Goal: Information Seeking & Learning: Learn about a topic

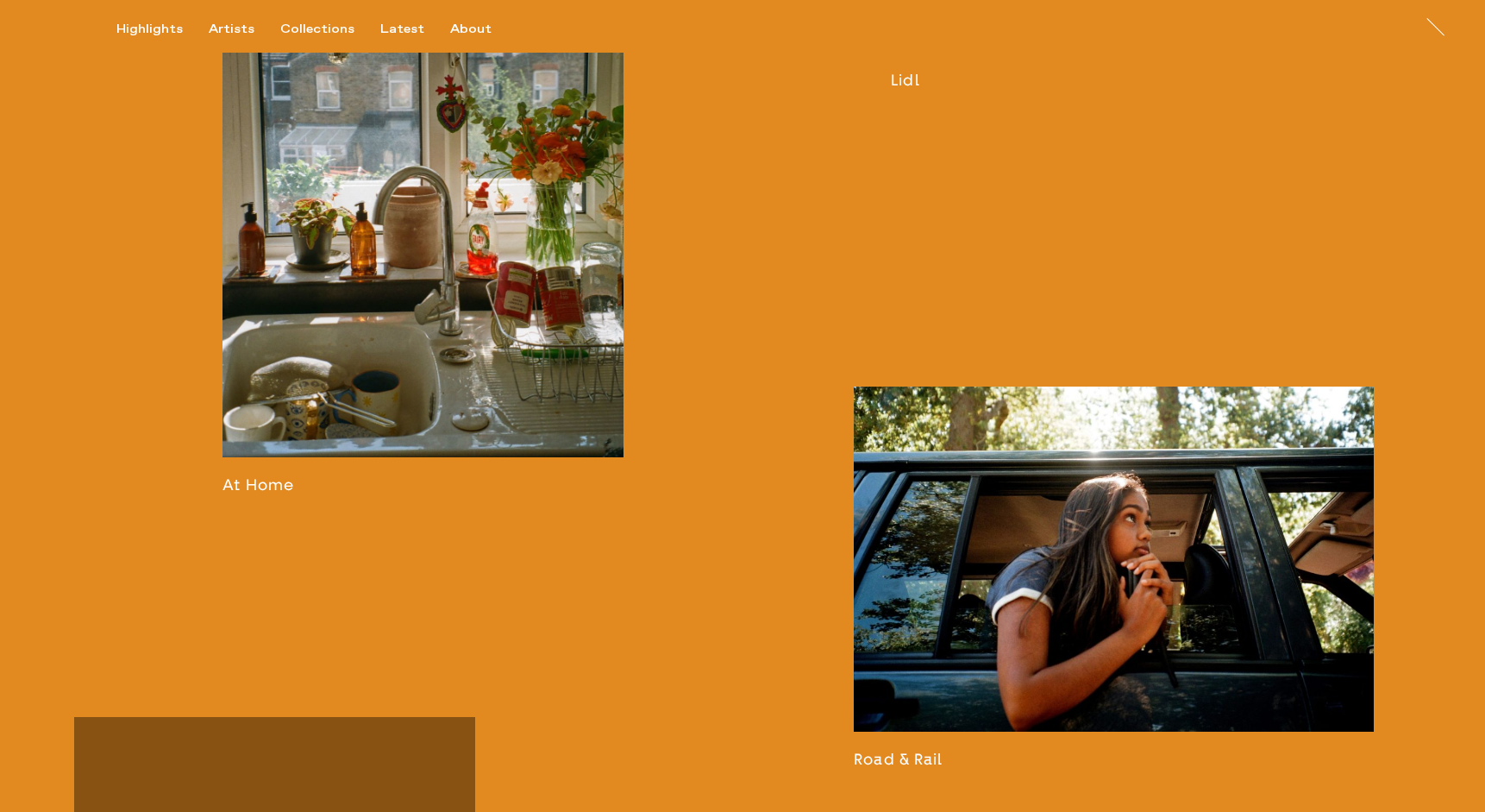
scroll to position [2071, 0]
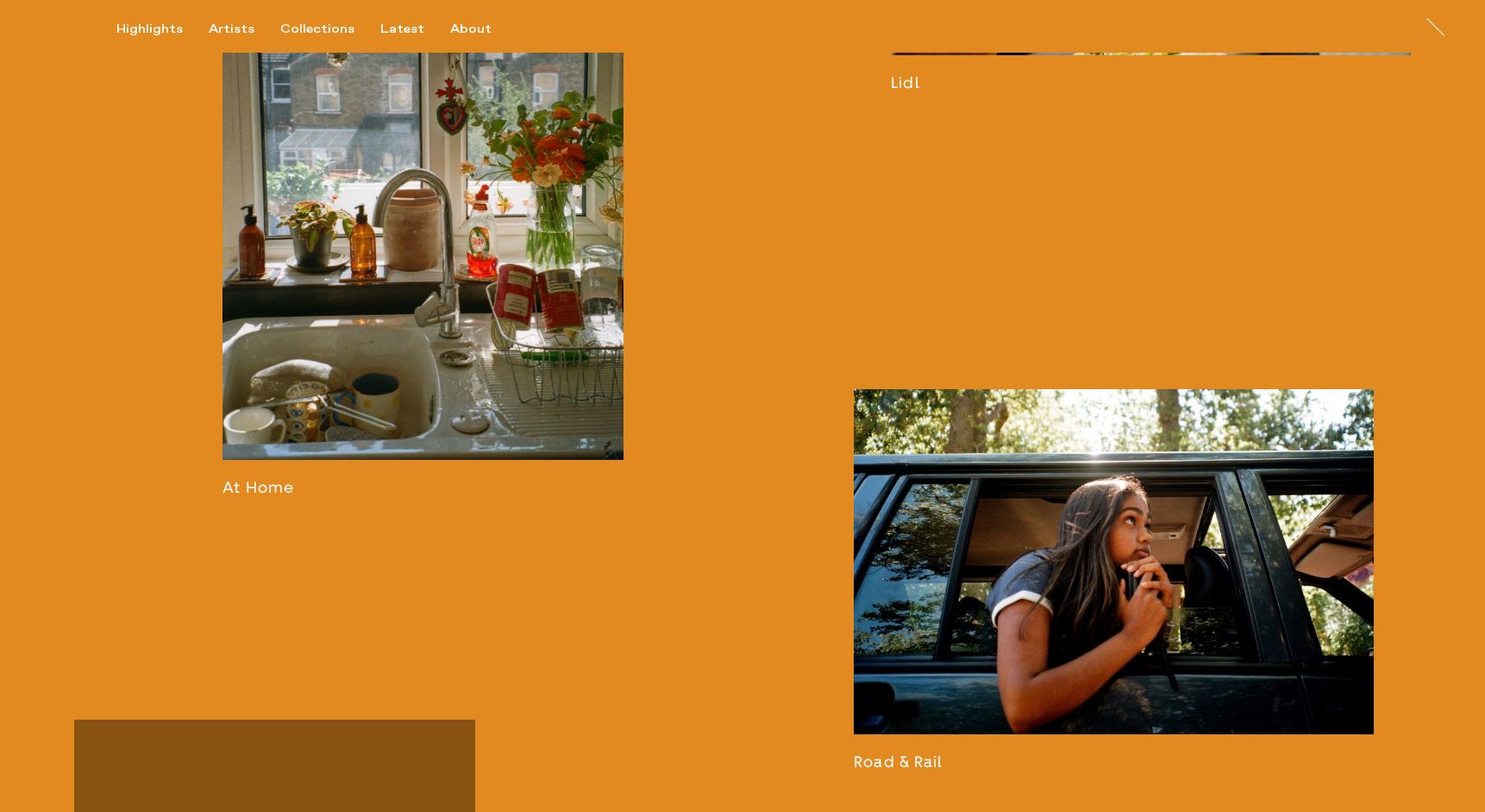
click at [276, 483] on link at bounding box center [423, 175] width 401 height 641
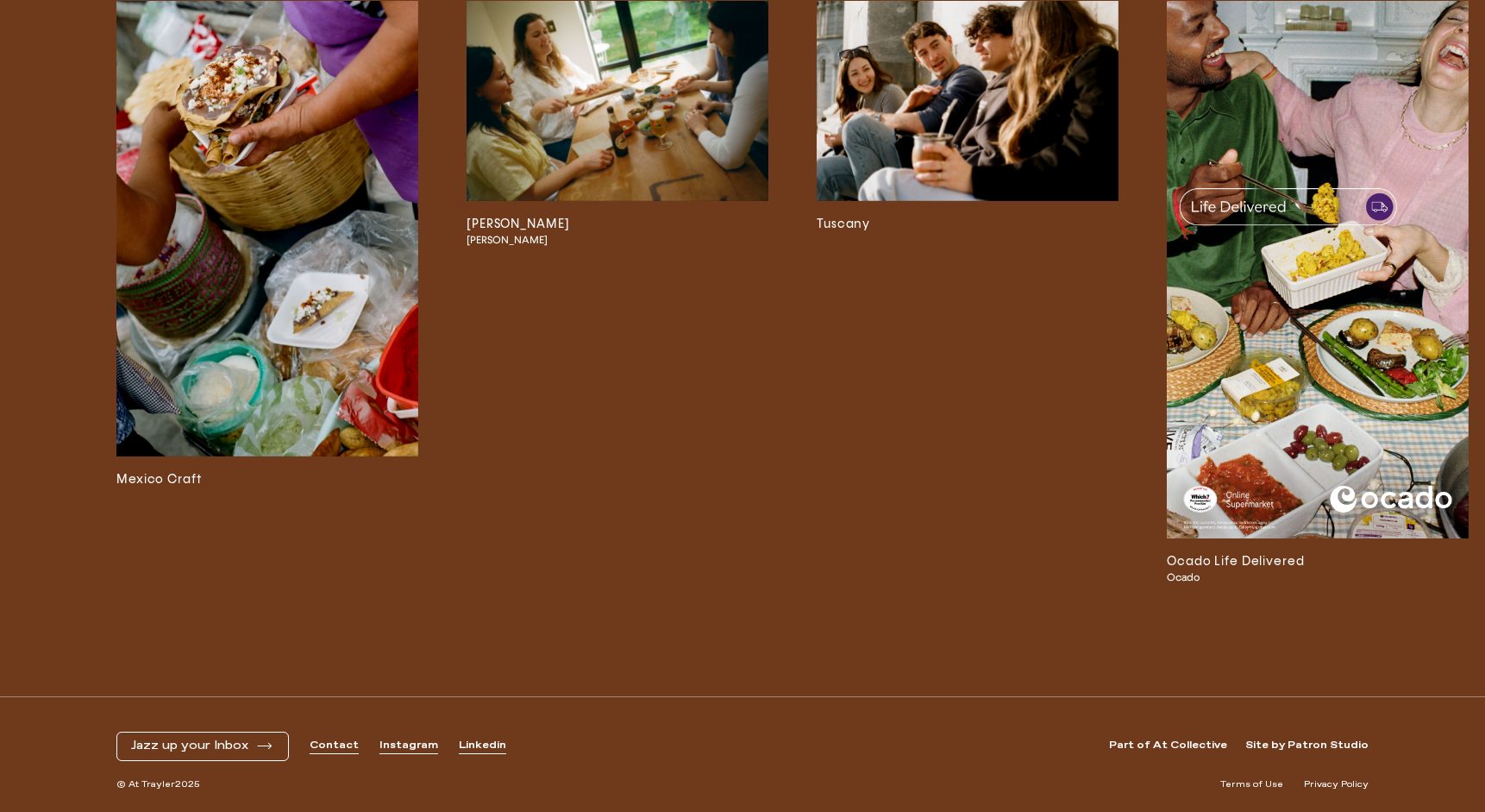
scroll to position [10326, 0]
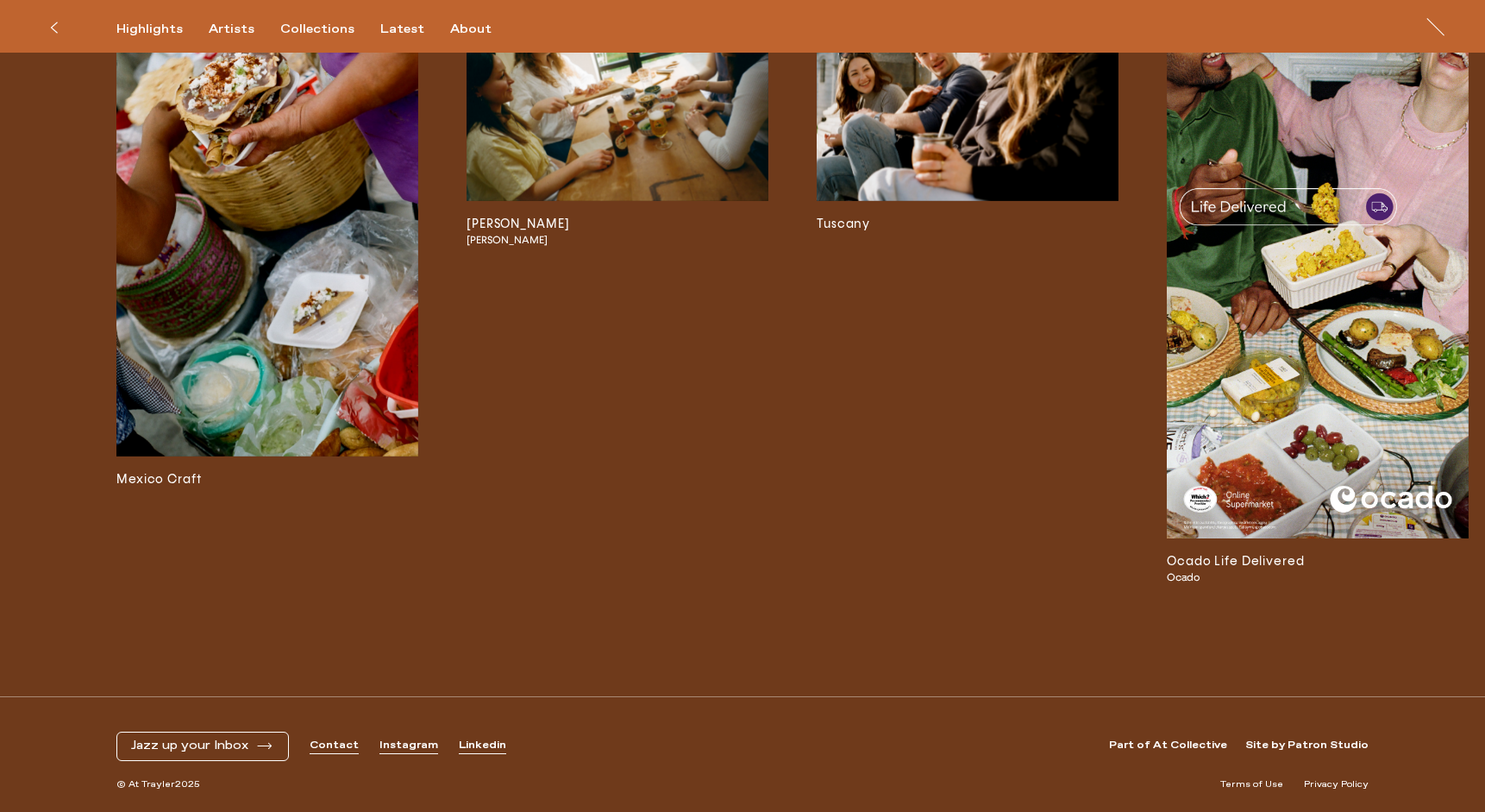
click at [1282, 354] on img at bounding box center [1317, 269] width 301 height 537
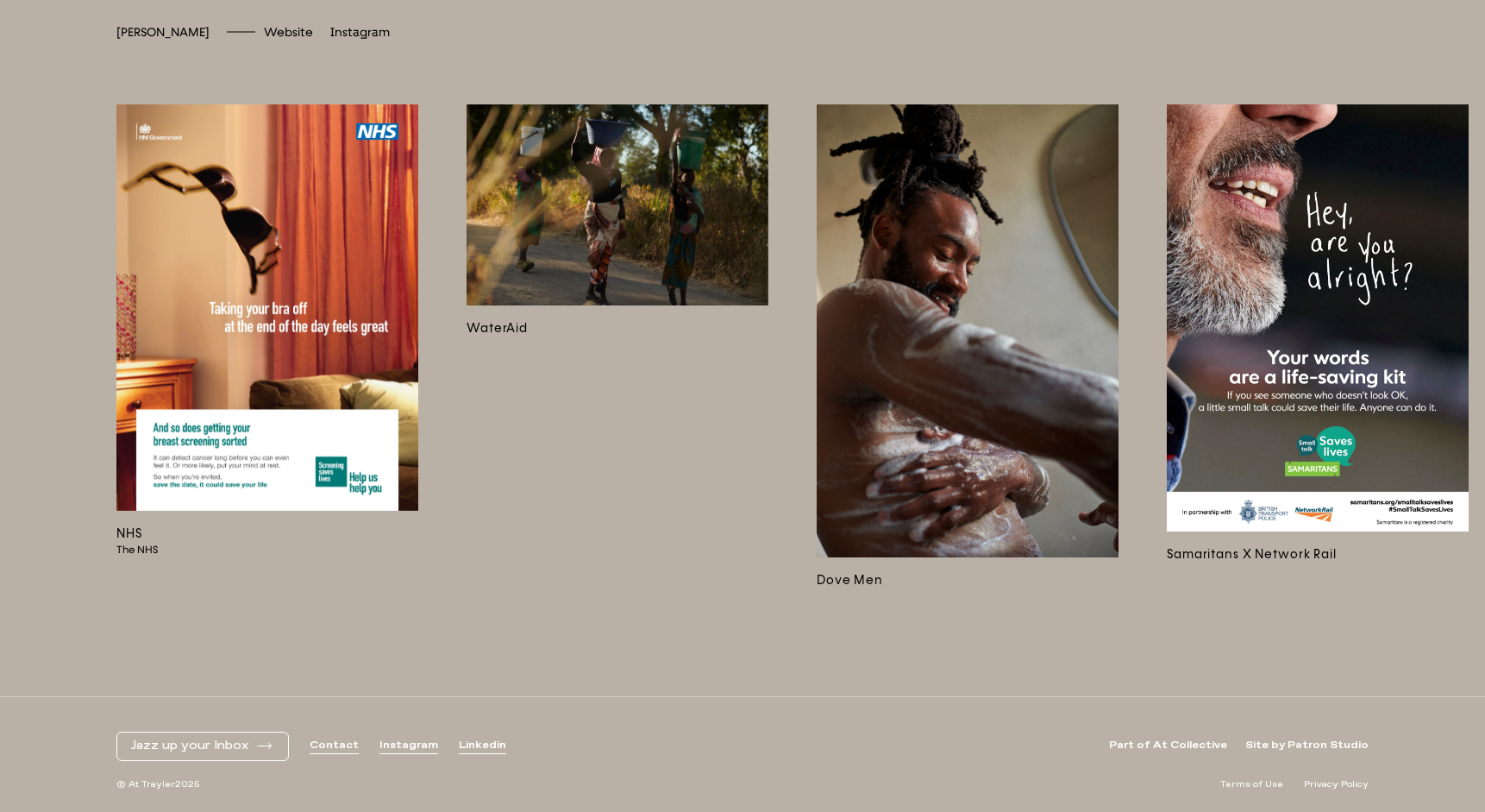
scroll to position [5023, 0]
click at [963, 321] on img at bounding box center [967, 330] width 301 height 453
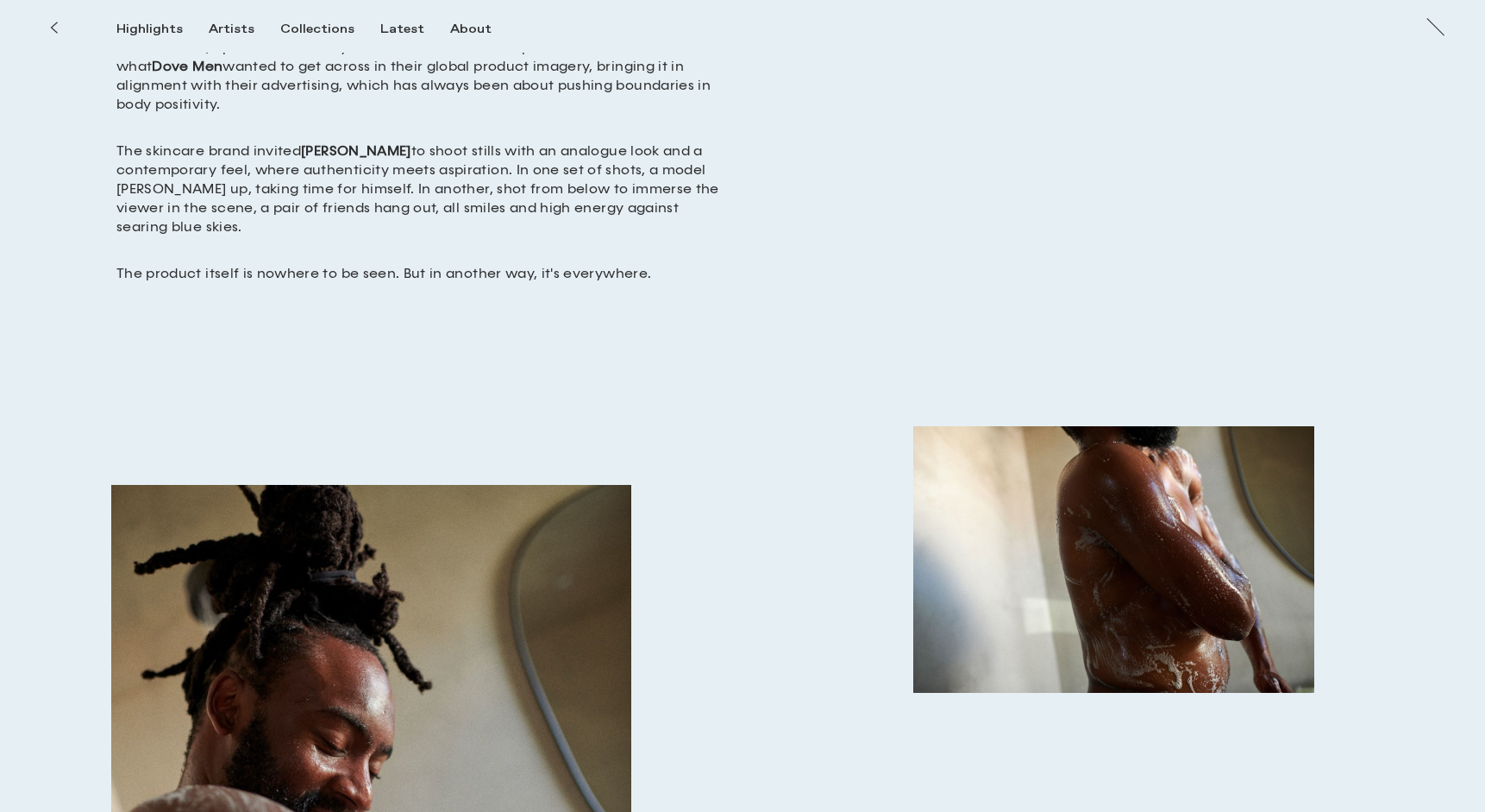
scroll to position [527, 0]
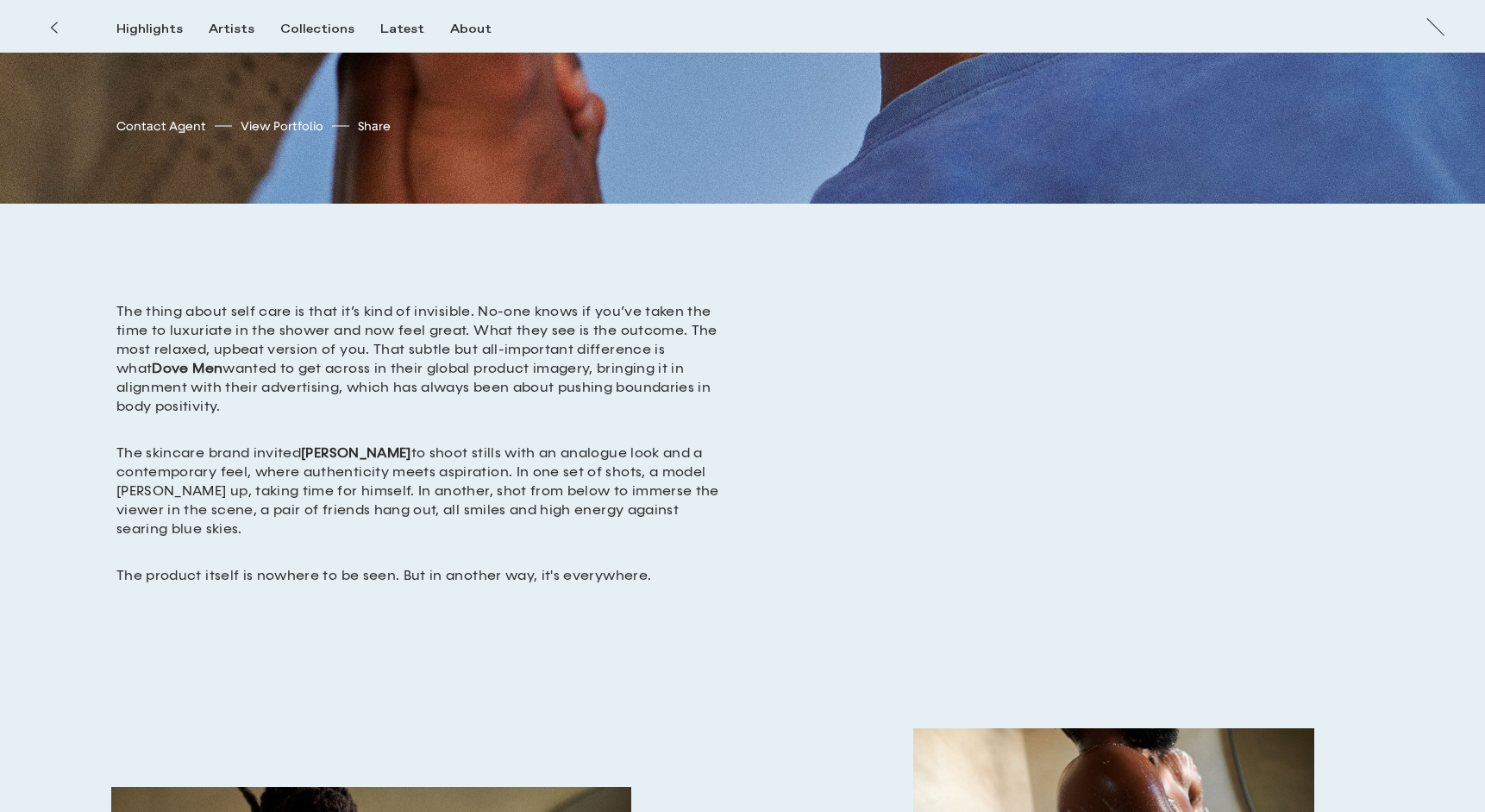
click at [50, 28] on icon at bounding box center [54, 27] width 7 height 14
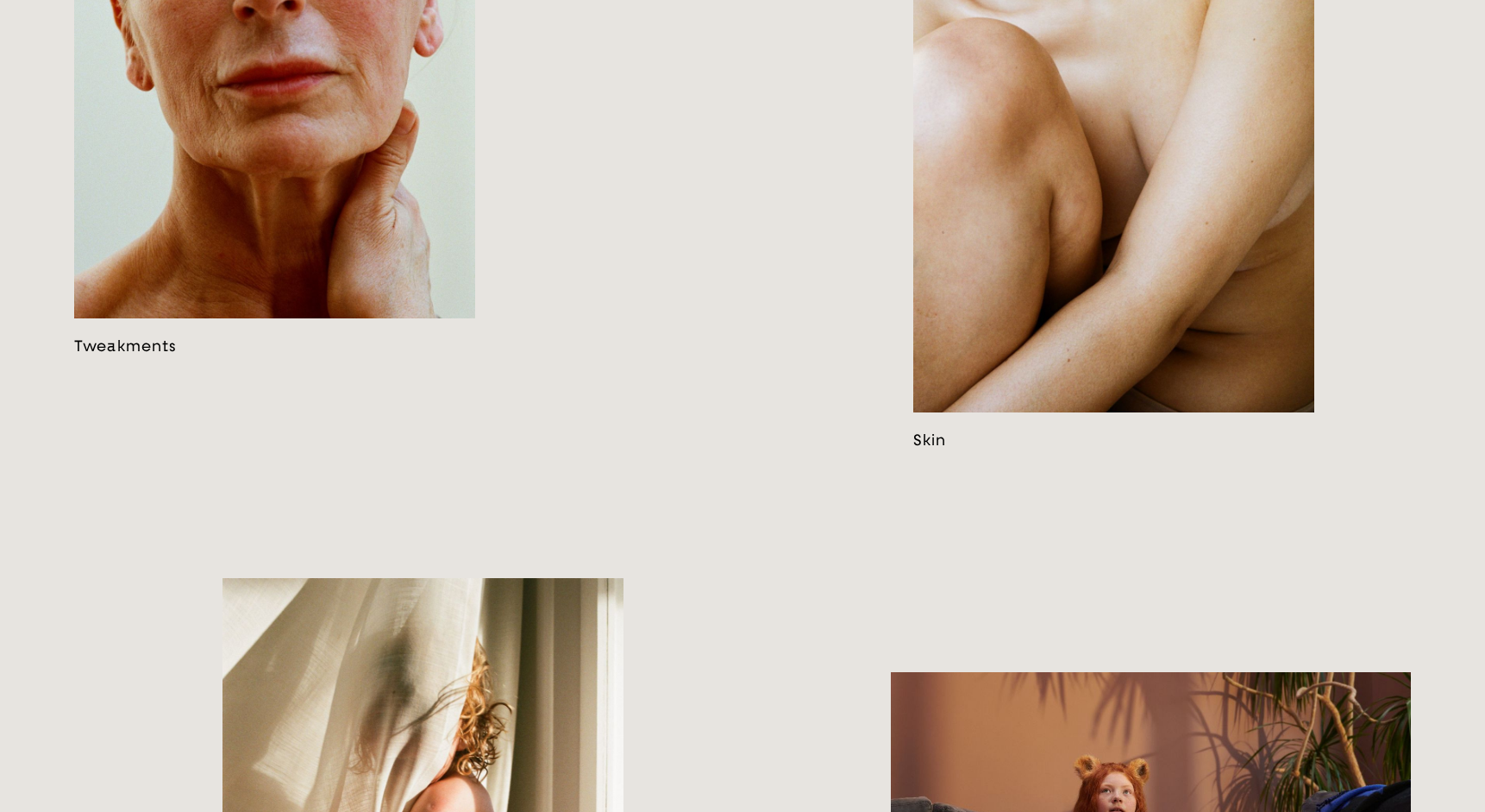
scroll to position [2906, 0]
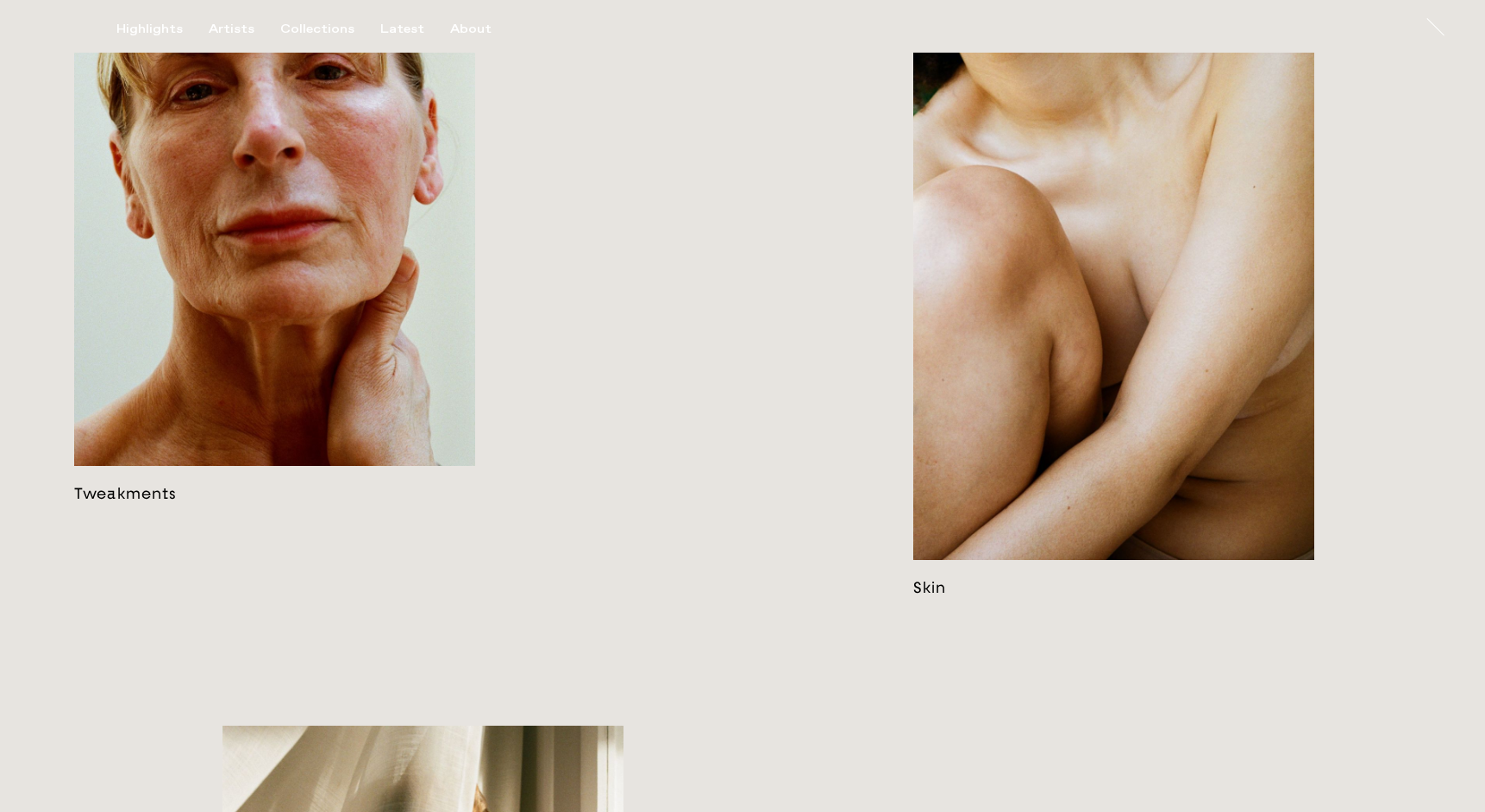
click at [334, 221] on link at bounding box center [274, 181] width 401 height 641
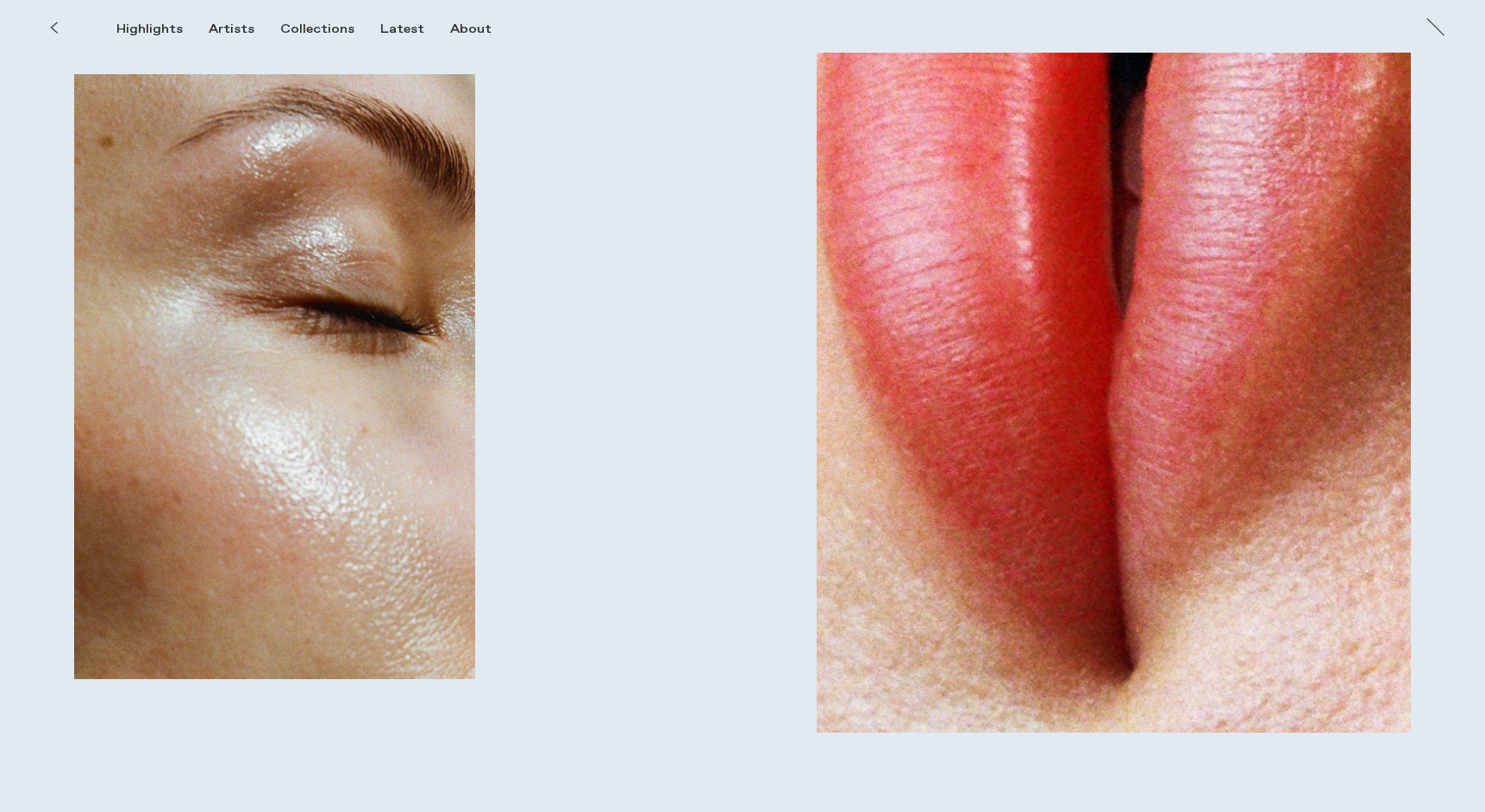
scroll to position [2444, 0]
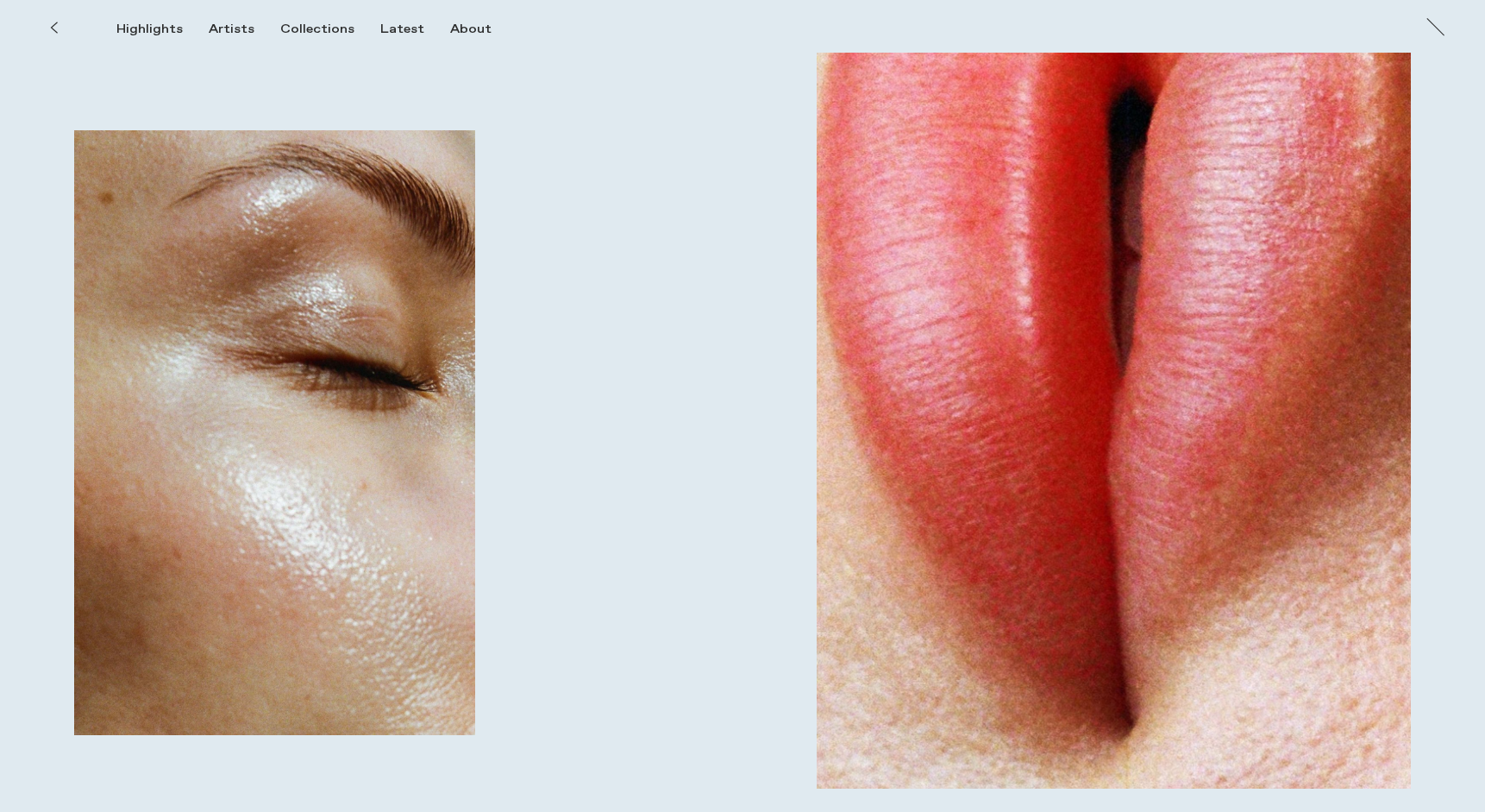
click at [53, 37] on button at bounding box center [53, 27] width 38 height 38
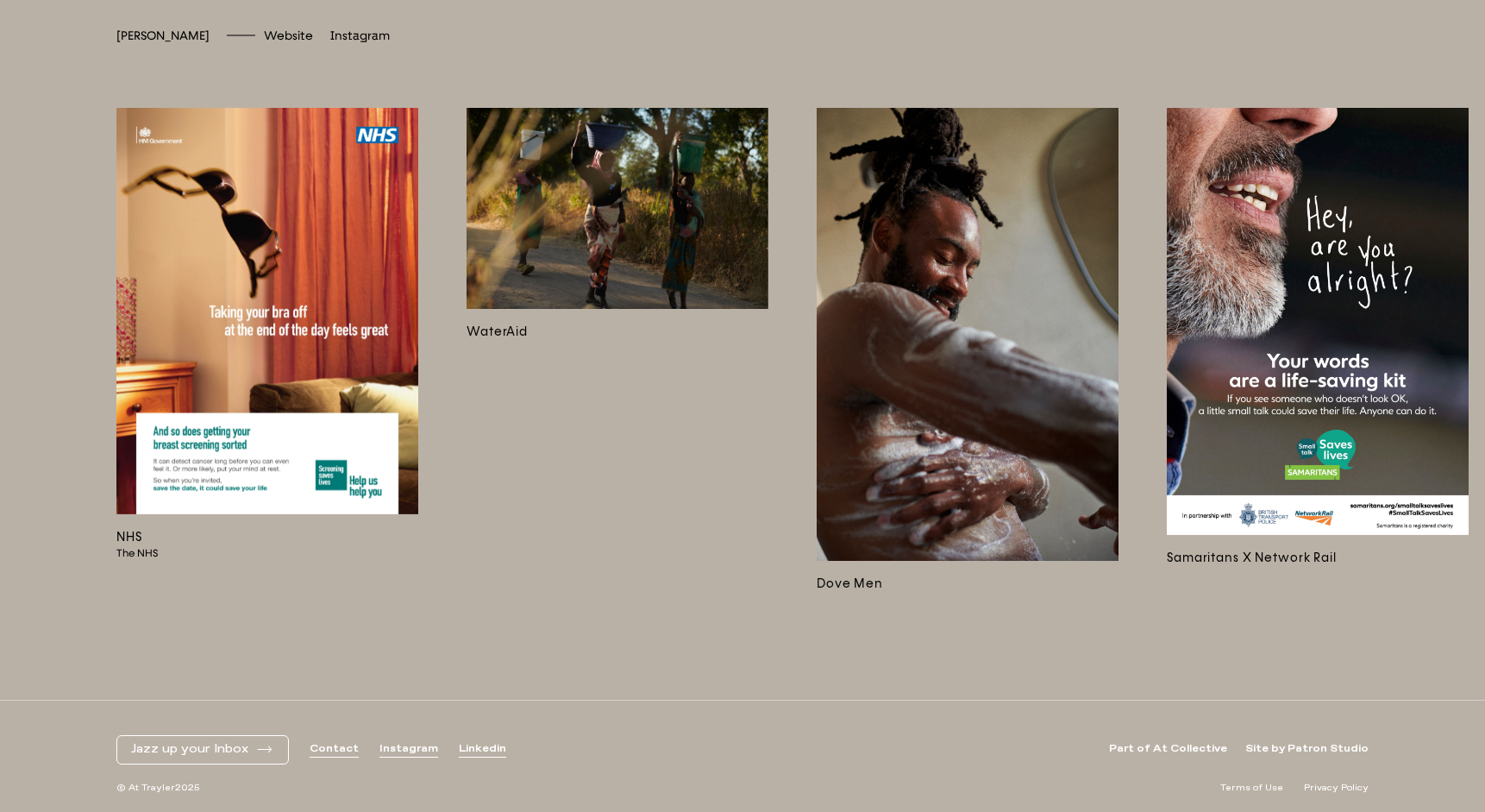
scroll to position [5023, 0]
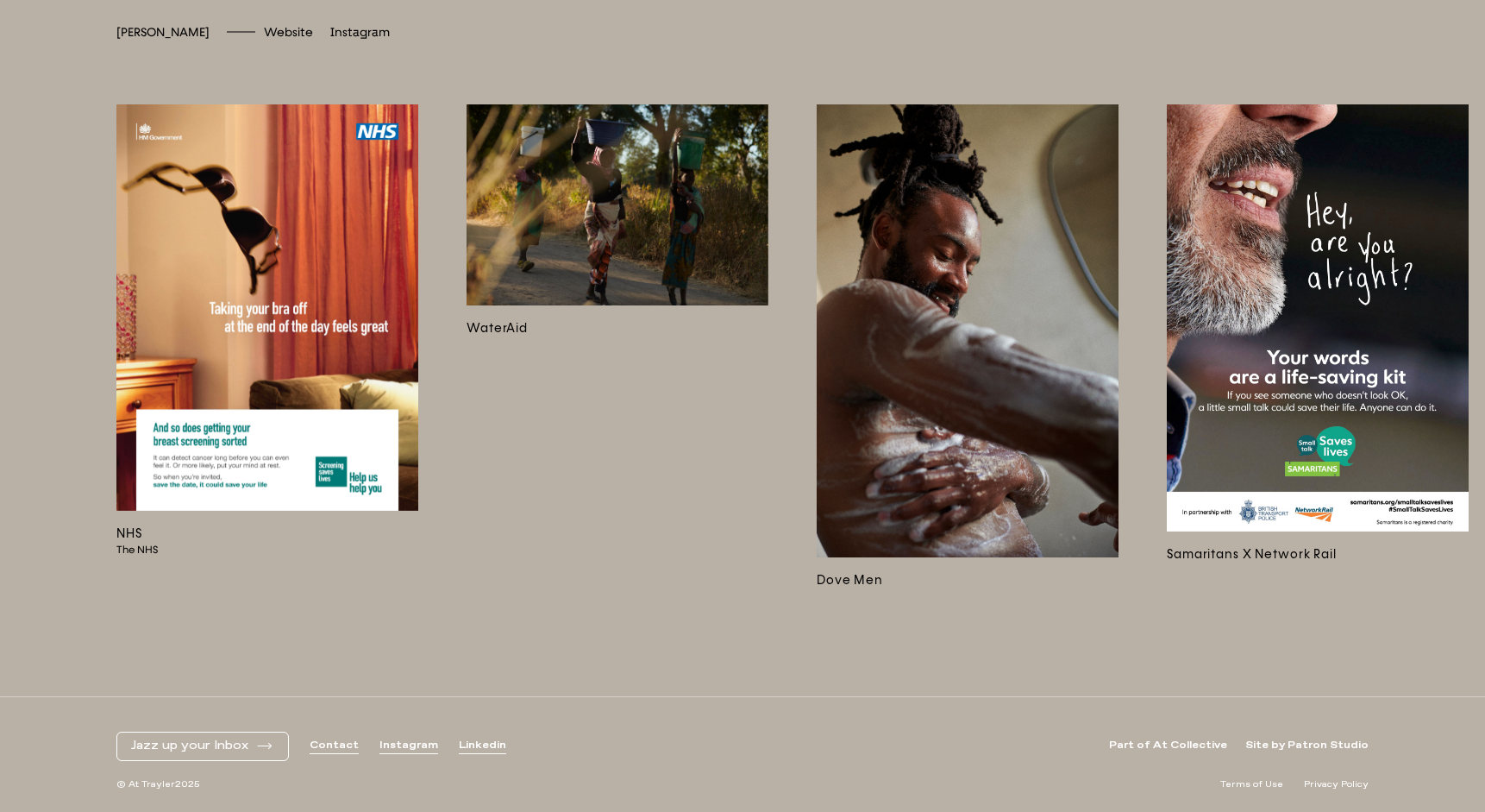
click at [1266, 280] on img at bounding box center [1317, 317] width 301 height 427
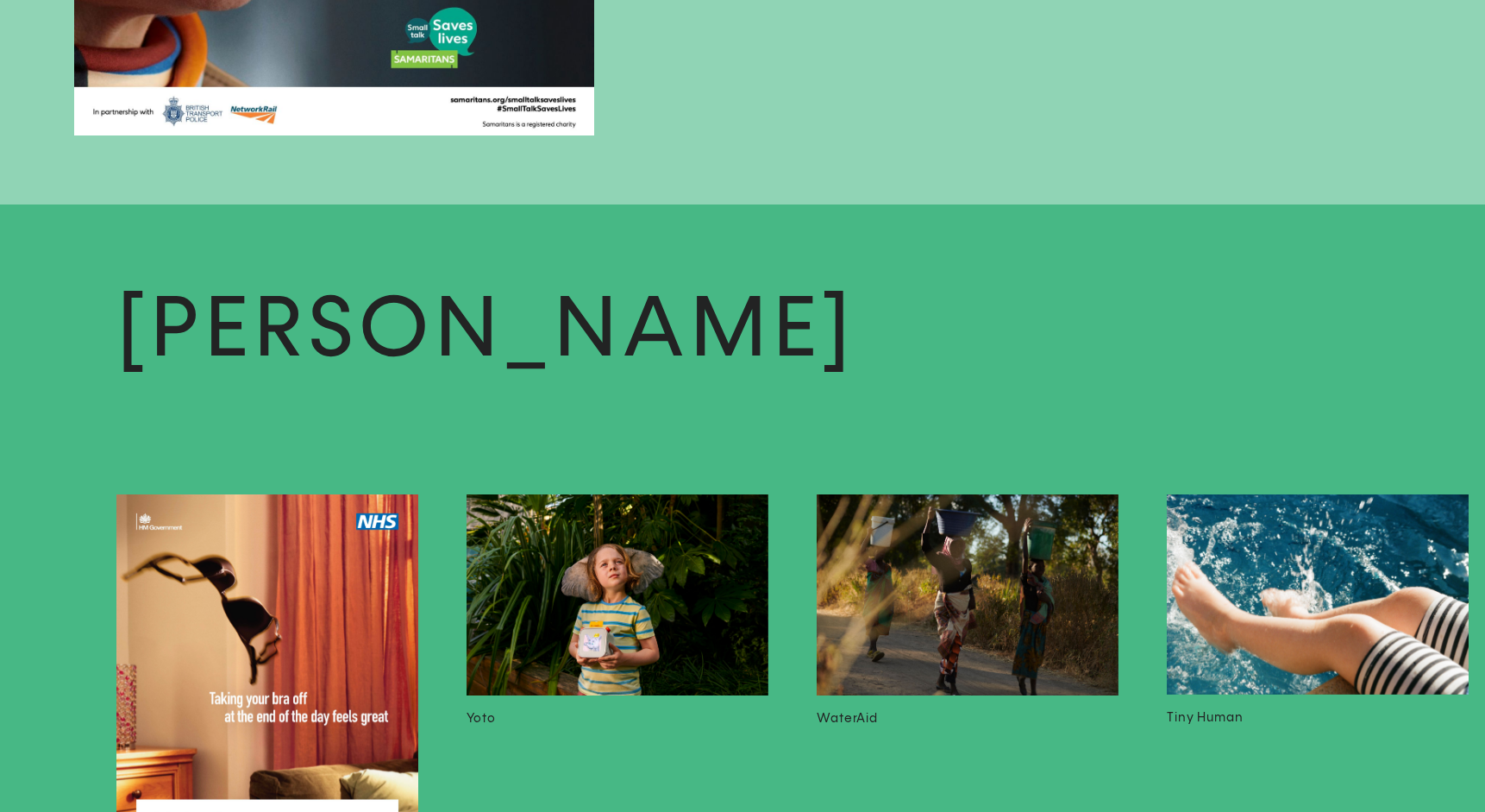
scroll to position [3134, 0]
